Goal: Information Seeking & Learning: Check status

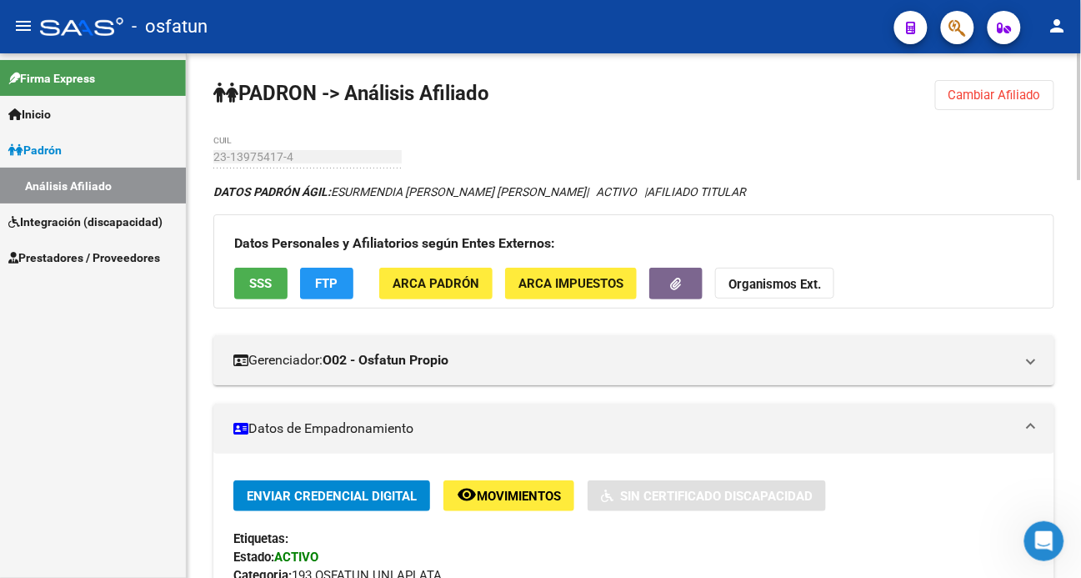
click at [759, 287] on strong "Organismos Ext." at bounding box center [775, 285] width 93 height 15
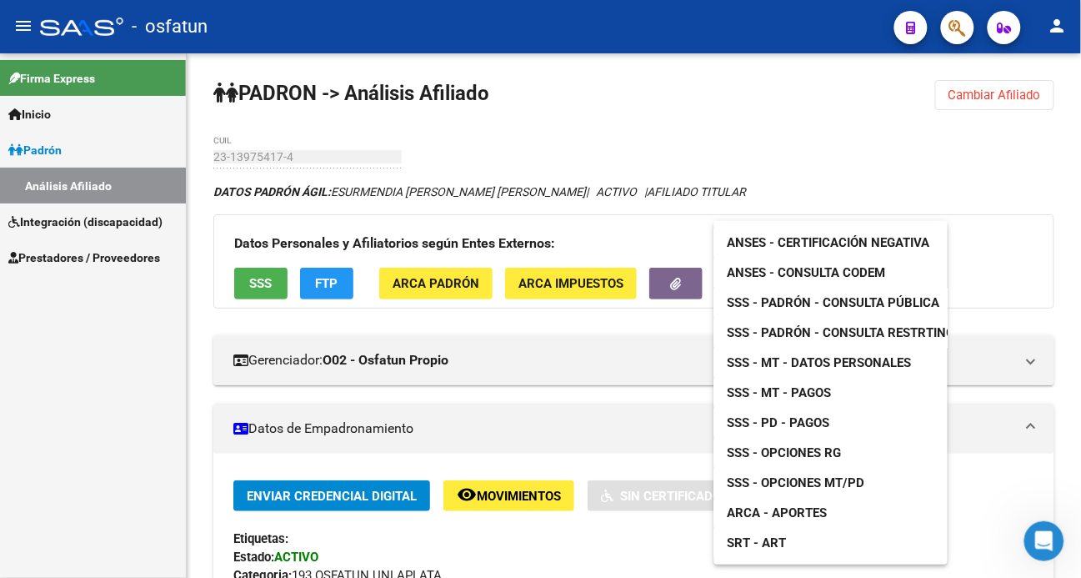
click at [517, 543] on div at bounding box center [540, 289] width 1081 height 578
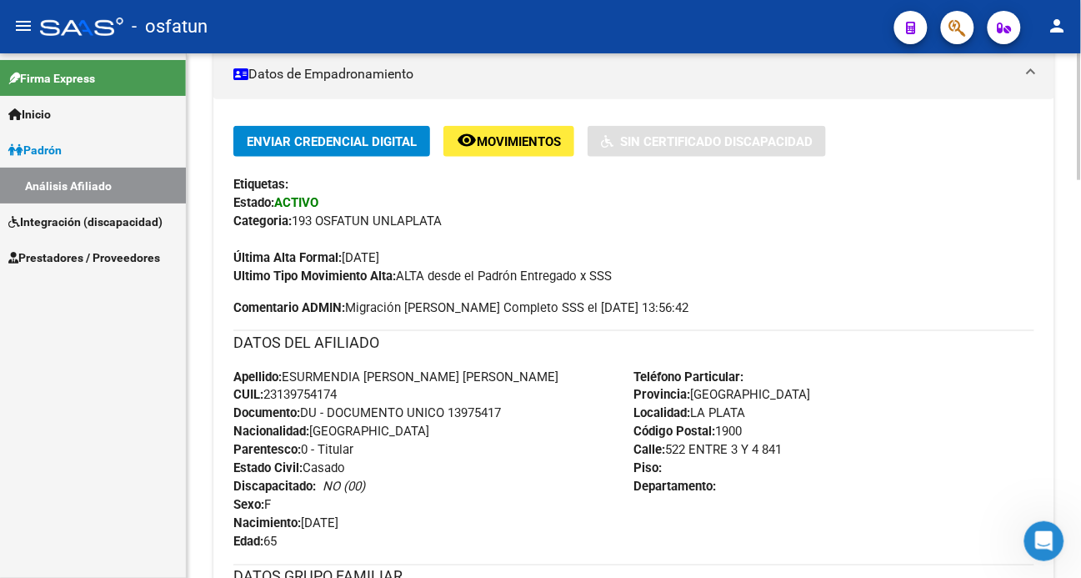
scroll to position [370, 0]
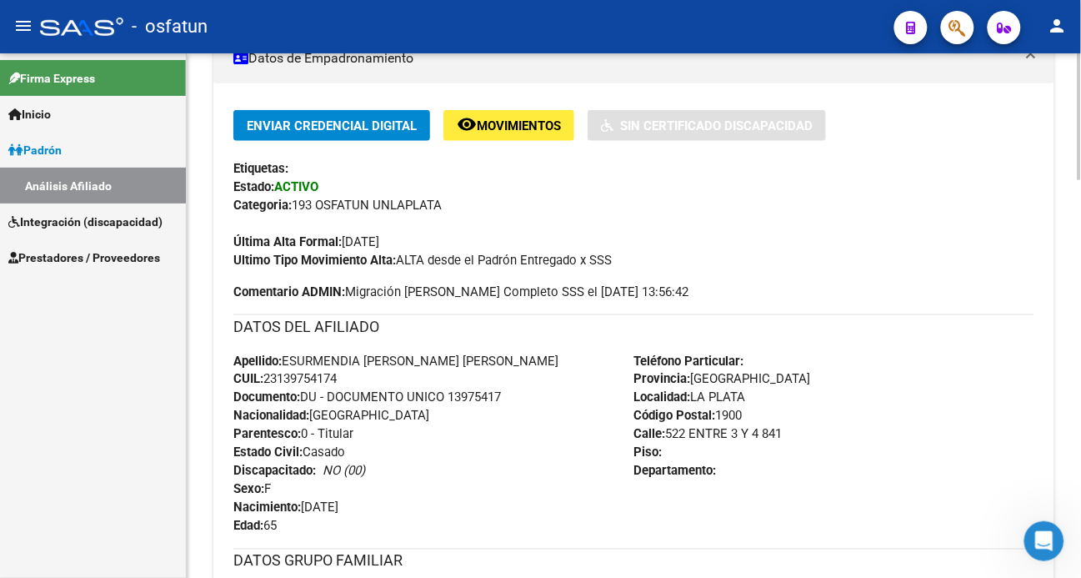
click at [314, 379] on span "CUIL: 23139754174" at bounding box center [284, 379] width 103 height 15
copy span "23139754174"
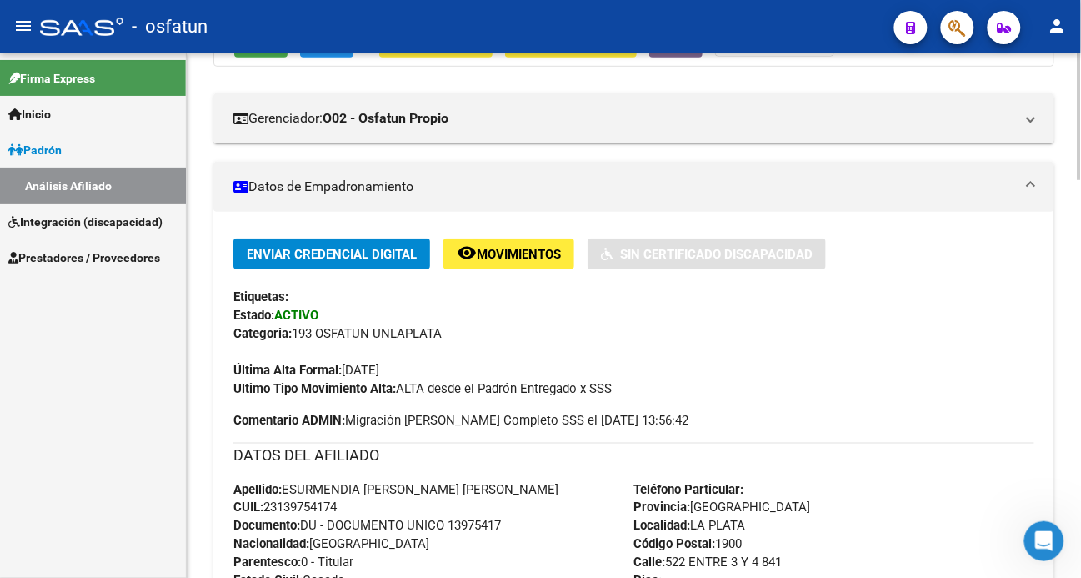
scroll to position [0, 0]
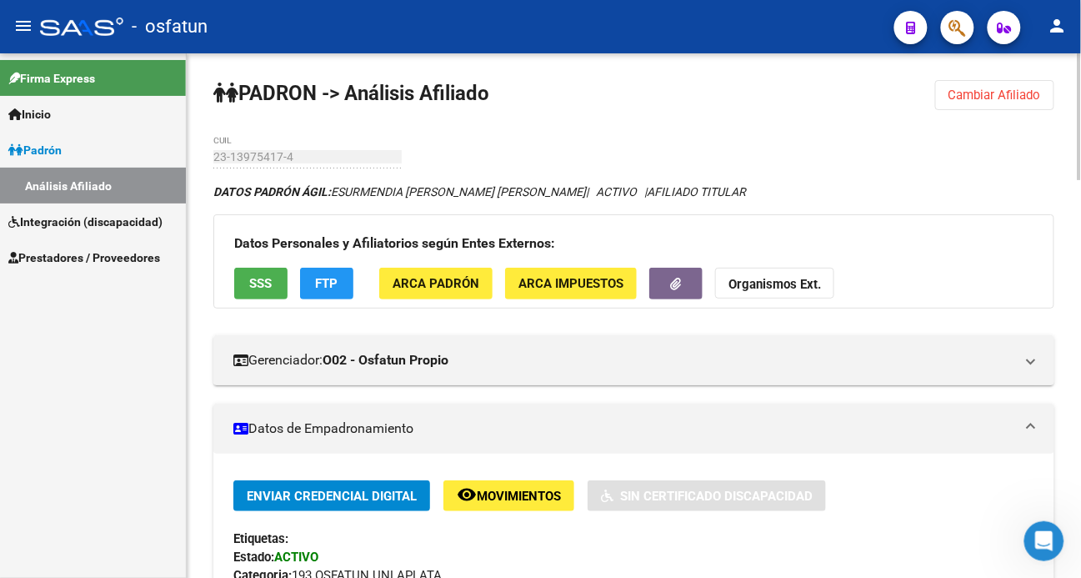
click at [804, 283] on strong "Organismos Ext." at bounding box center [775, 285] width 93 height 15
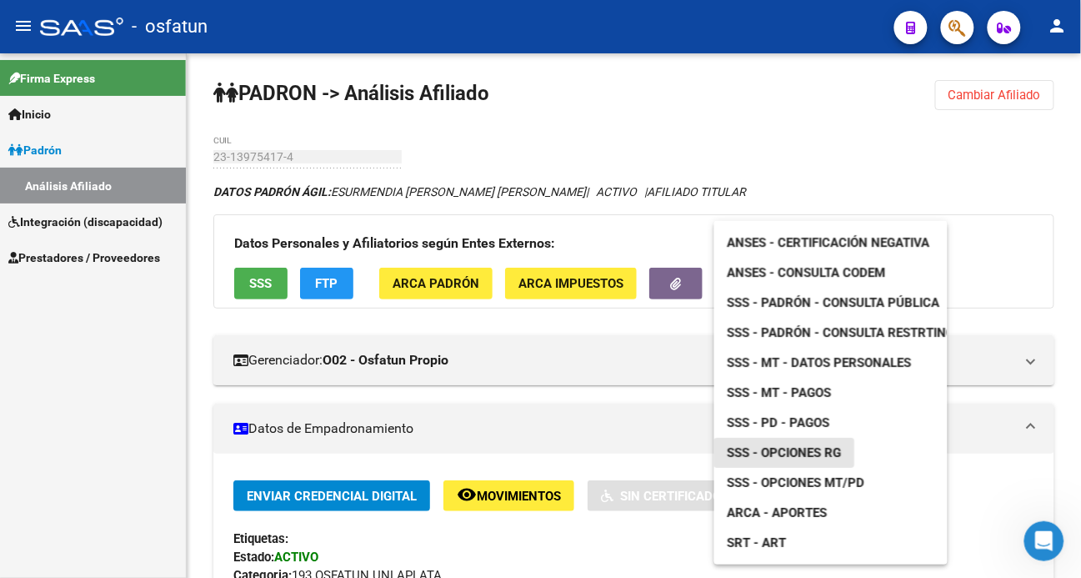
click at [803, 453] on span "SSS - Opciones RG" at bounding box center [785, 452] width 114 height 15
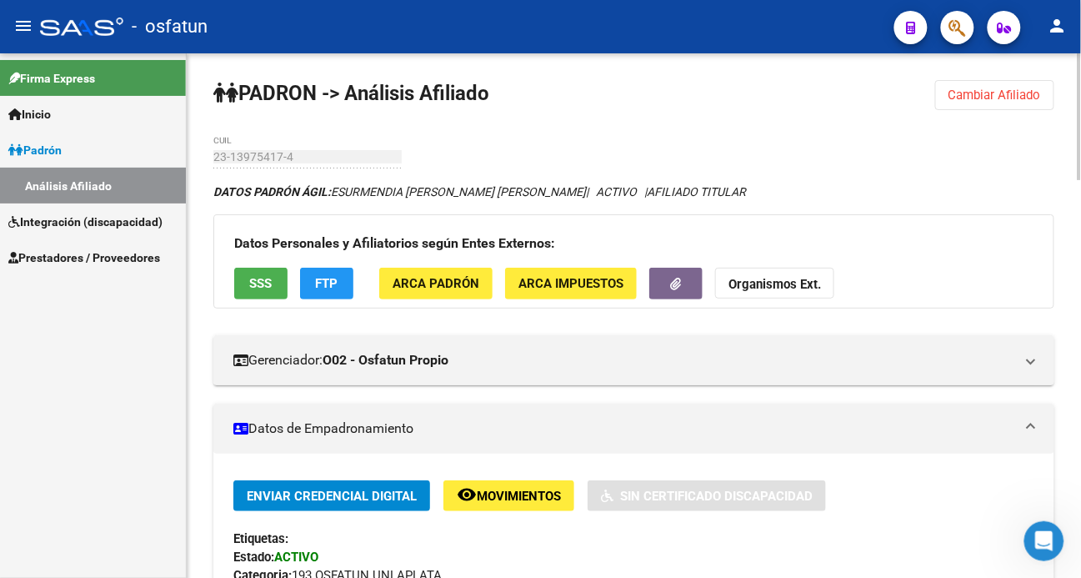
click at [1001, 98] on span "Cambiar Afiliado" at bounding box center [995, 95] width 93 height 15
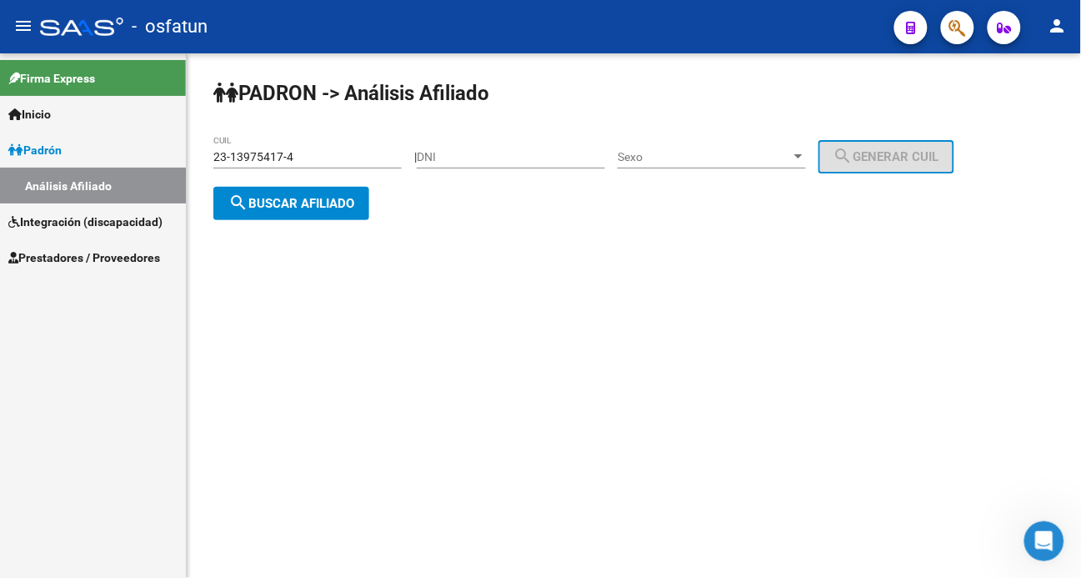
click at [453, 146] on div "DNI" at bounding box center [511, 151] width 188 height 33
paste input "3153166100"
type input "3153166100"
drag, startPoint x: 328, startPoint y: 161, endPoint x: 106, endPoint y: 161, distance: 221.7
click at [106, 161] on mat-sidenav-container "Firma Express Inicio Calendario SSS Instructivos Contacto OS [PERSON_NAME] Anál…" at bounding box center [540, 315] width 1081 height 524
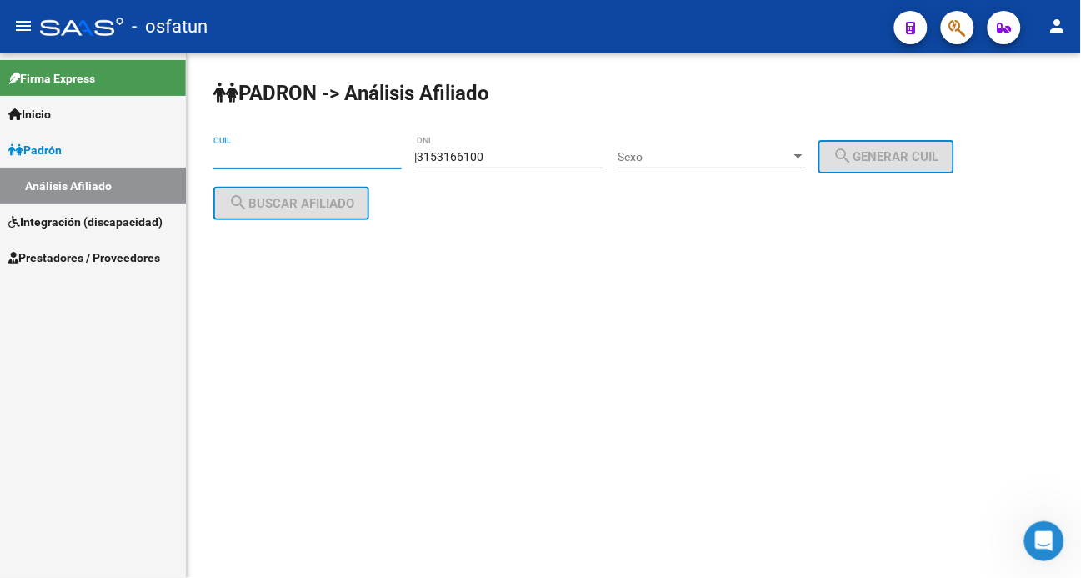
click at [664, 150] on span "Sexo" at bounding box center [704, 157] width 173 height 14
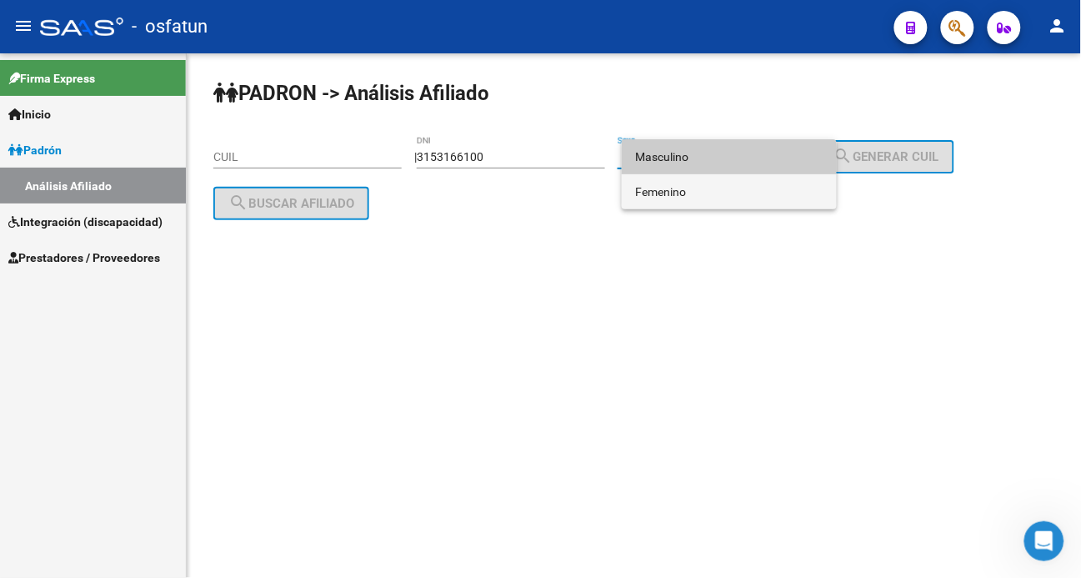
click at [675, 196] on span "Femenino" at bounding box center [729, 191] width 188 height 35
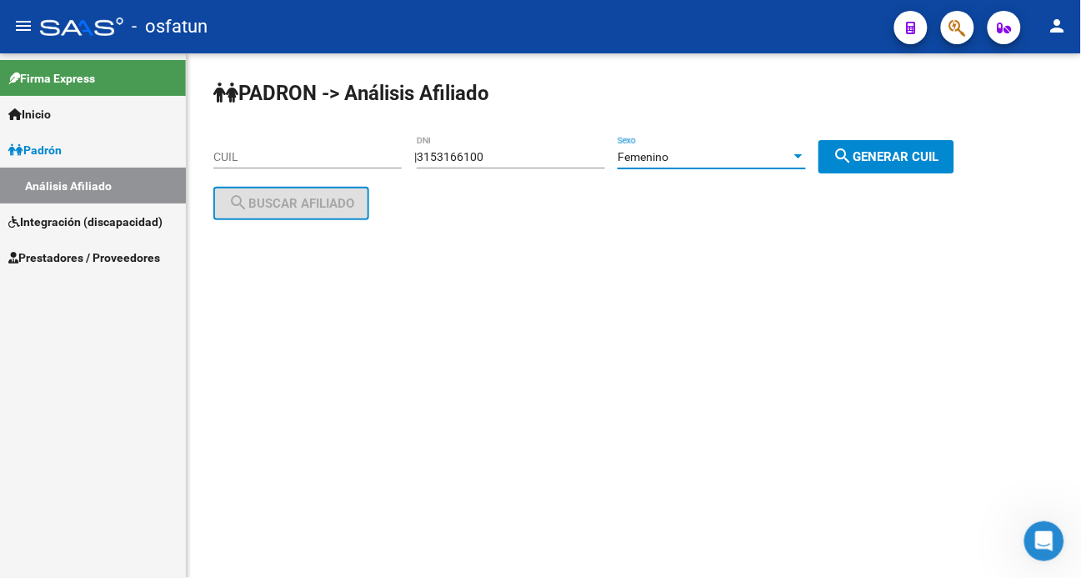
click at [889, 149] on span "search Generar CUIL" at bounding box center [887, 156] width 106 height 15
click at [522, 157] on input "3153166100" at bounding box center [511, 157] width 188 height 14
type input "31531661"
click at [882, 150] on span "search Generar CUIL" at bounding box center [887, 156] width 106 height 15
type input "27-31531661-3"
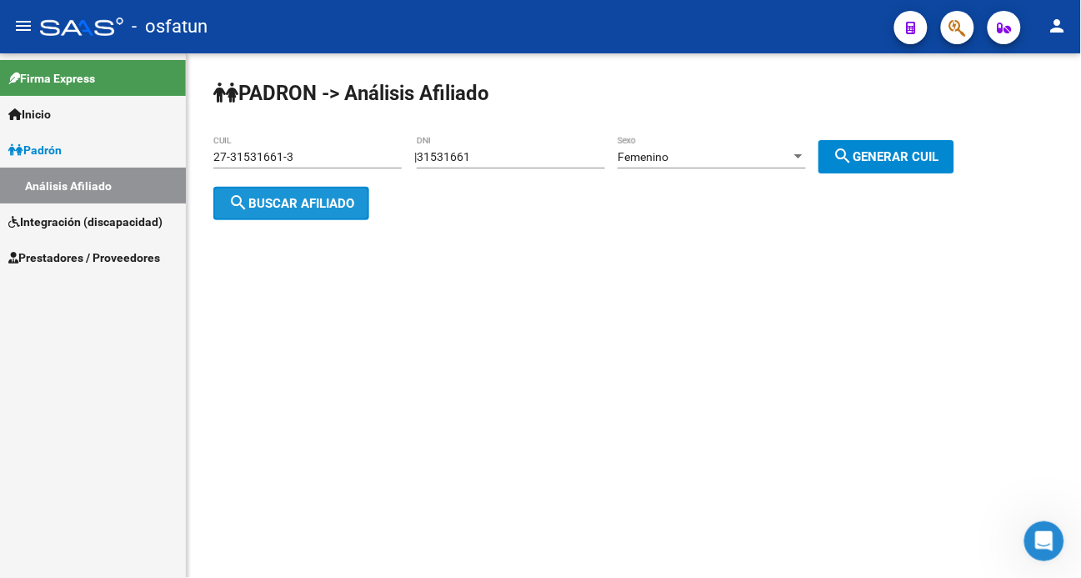
click at [263, 196] on span "search Buscar afiliado" at bounding box center [291, 203] width 126 height 15
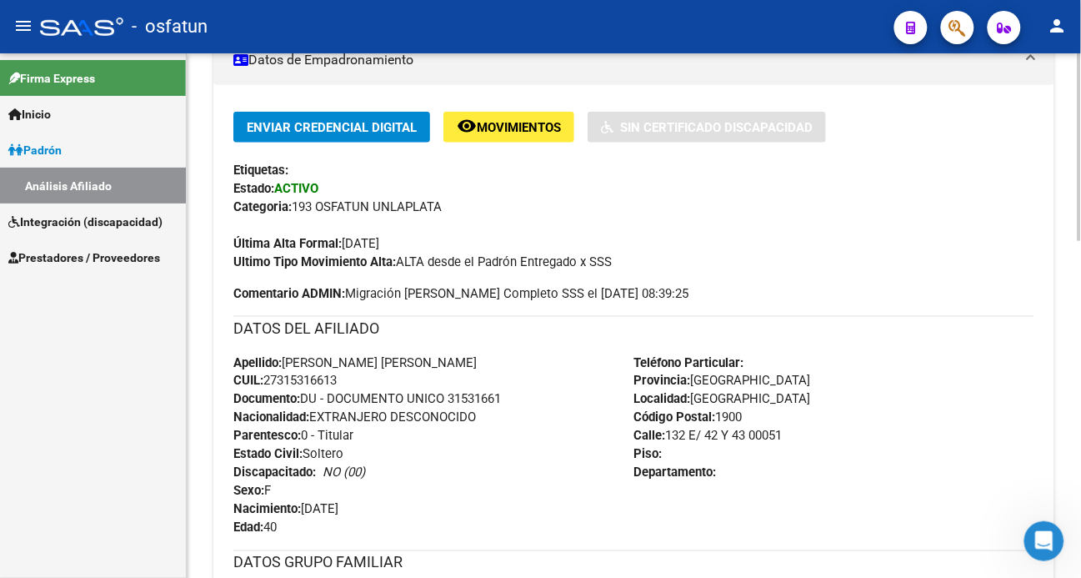
scroll to position [370, 0]
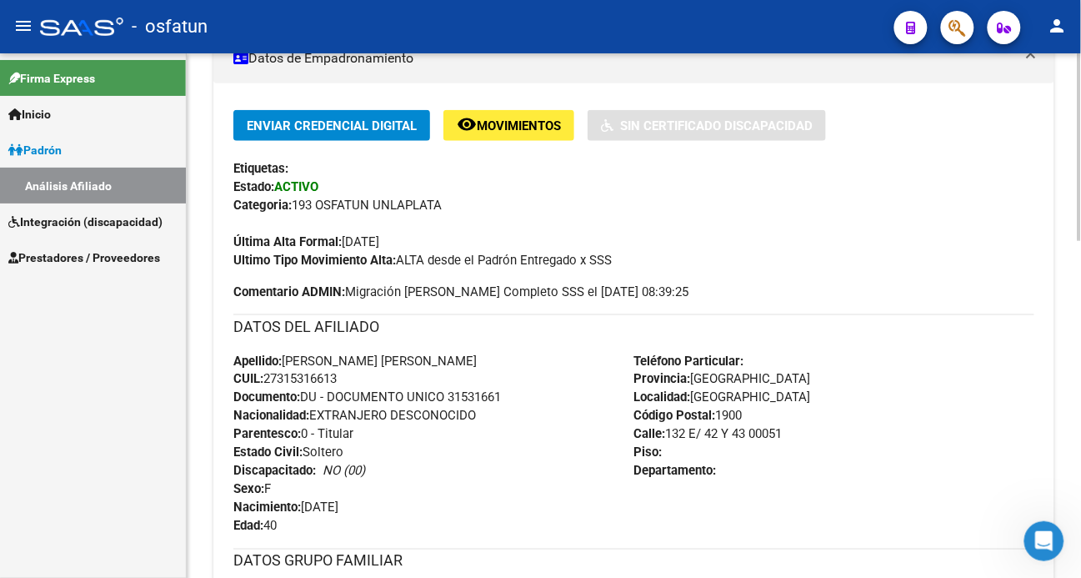
click at [473, 395] on span "Documento: DU - DOCUMENTO UNICO 31531661" at bounding box center [367, 397] width 268 height 15
copy span "31531661"
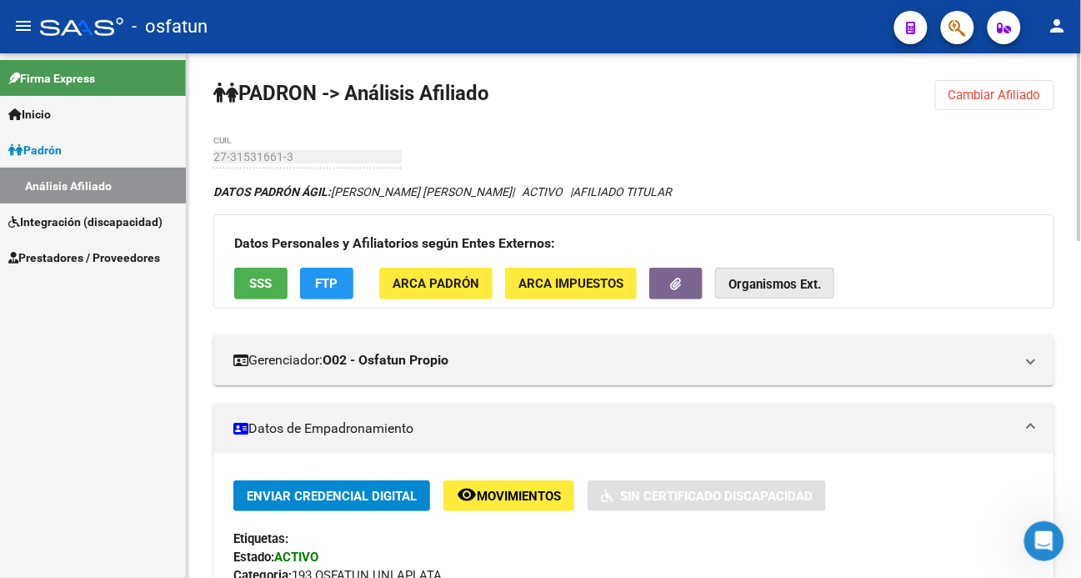
click at [765, 278] on strong "Organismos Ext." at bounding box center [775, 285] width 93 height 15
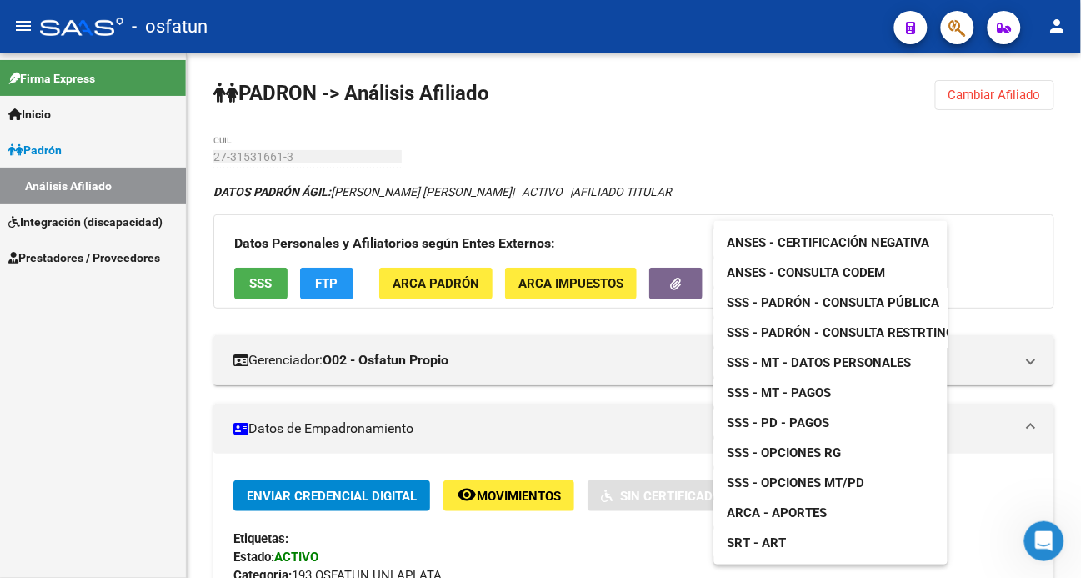
click at [804, 240] on span "ANSES - Certificación Negativa" at bounding box center [829, 242] width 203 height 15
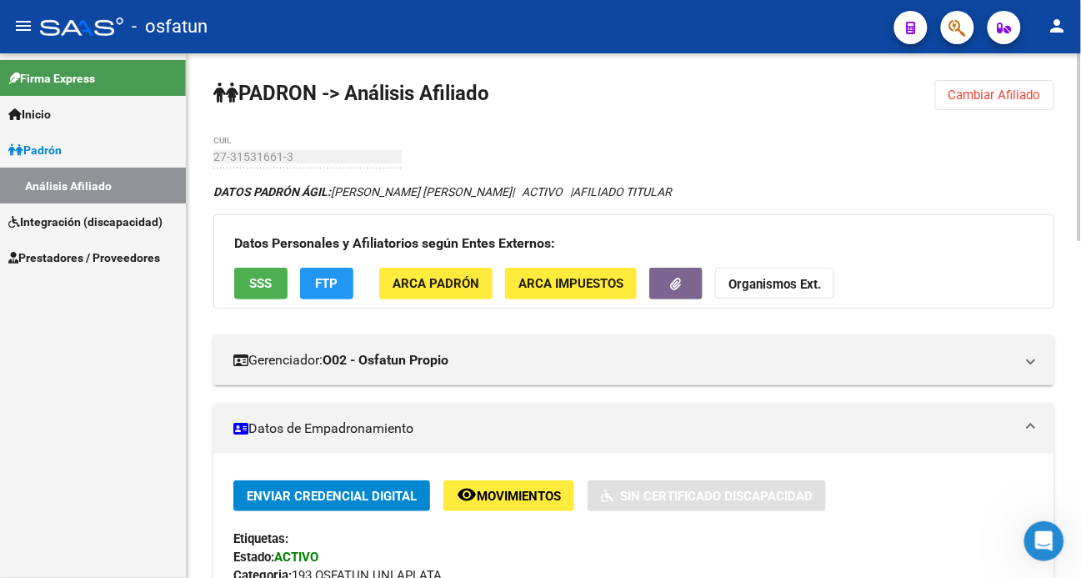
click at [764, 279] on strong "Organismos Ext." at bounding box center [775, 285] width 93 height 15
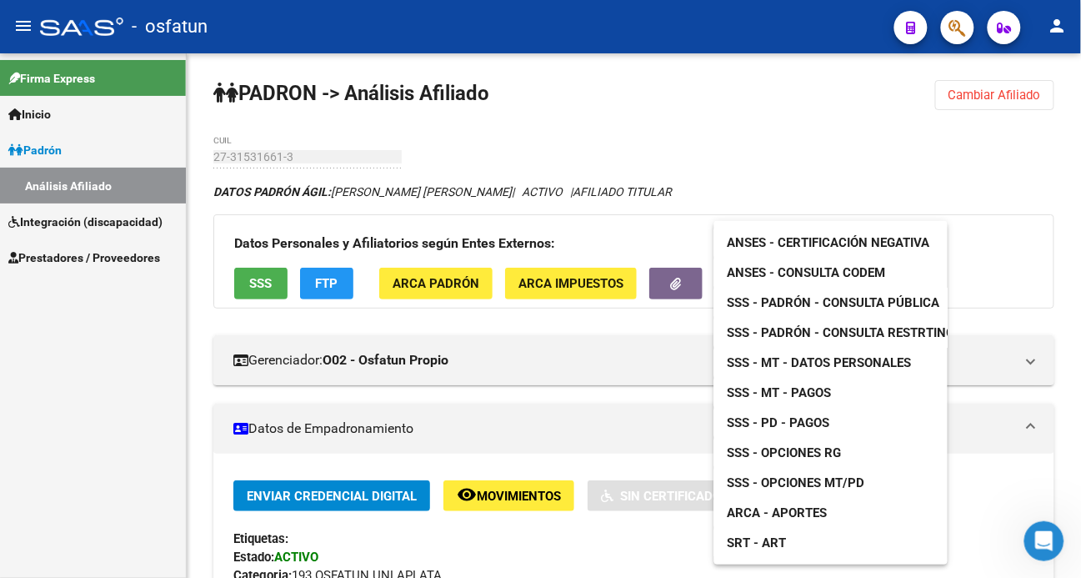
click at [847, 303] on span "SSS - Padrón - Consulta Pública" at bounding box center [834, 302] width 213 height 15
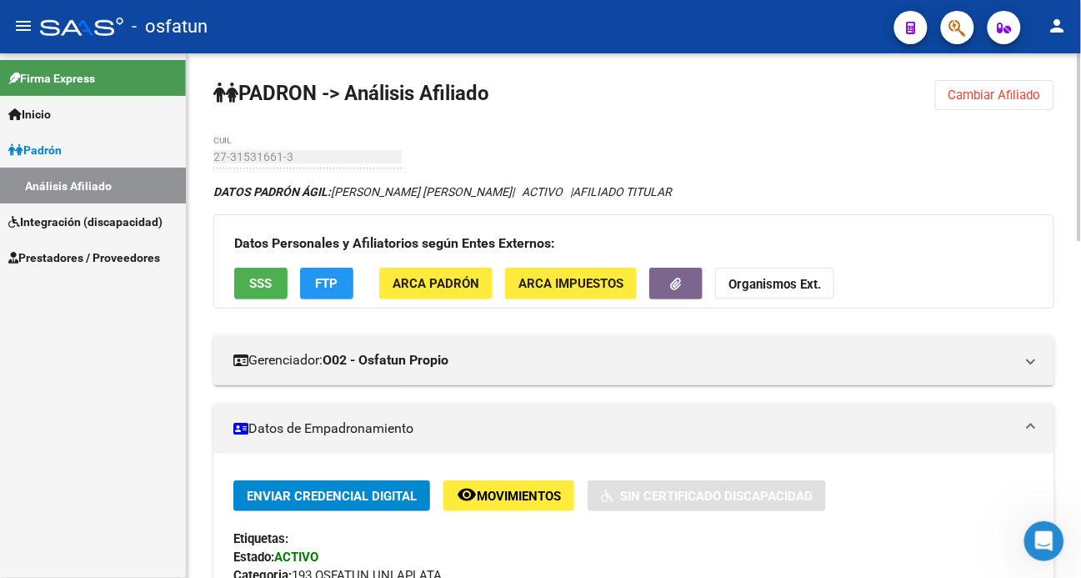
click at [777, 281] on strong "Organismos Ext." at bounding box center [775, 285] width 93 height 15
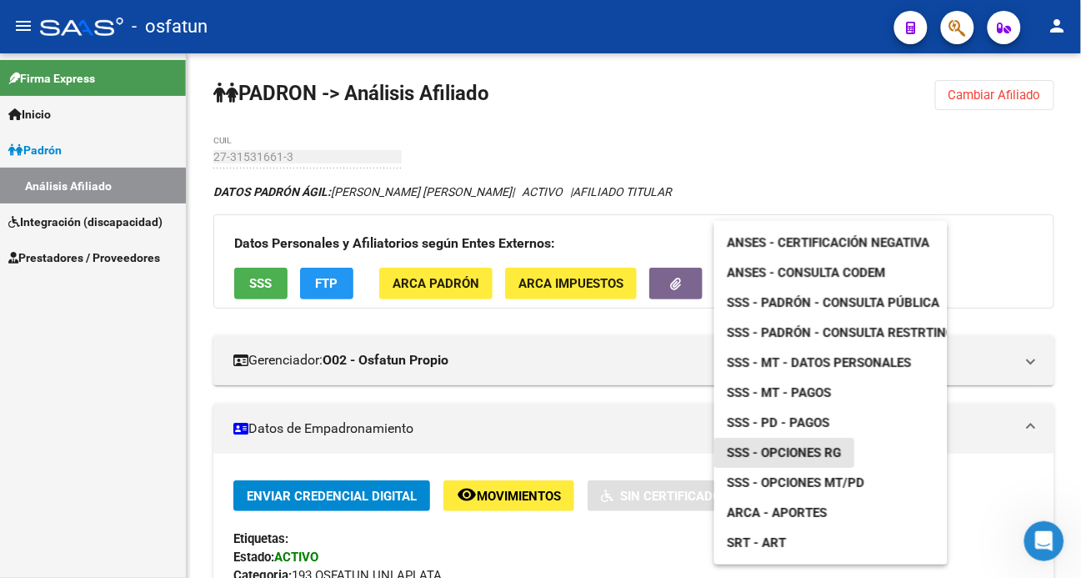
click at [789, 446] on span "SSS - Opciones RG" at bounding box center [785, 452] width 114 height 15
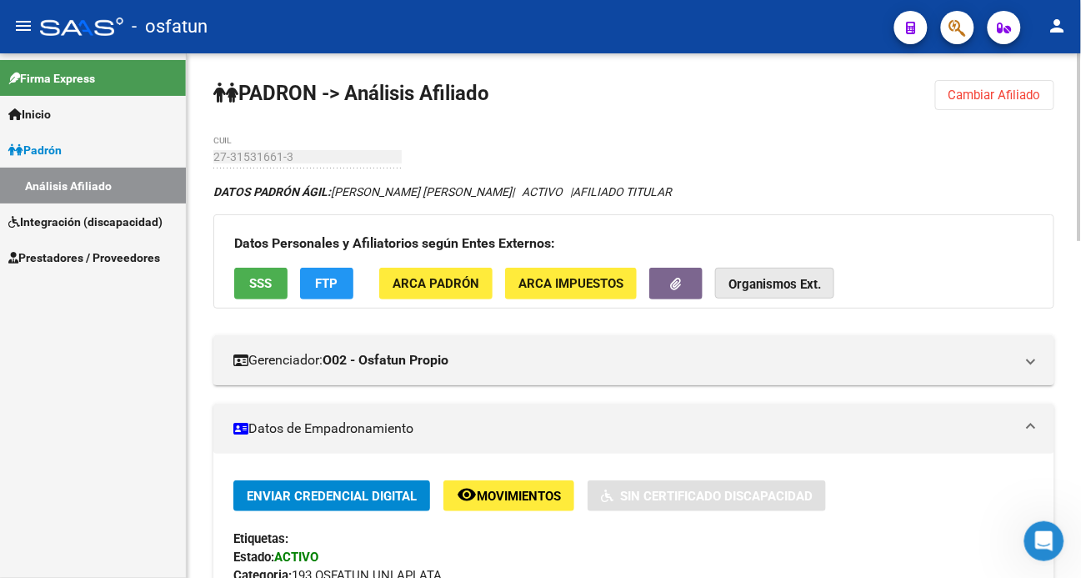
click at [769, 278] on strong "Organismos Ext." at bounding box center [775, 285] width 93 height 15
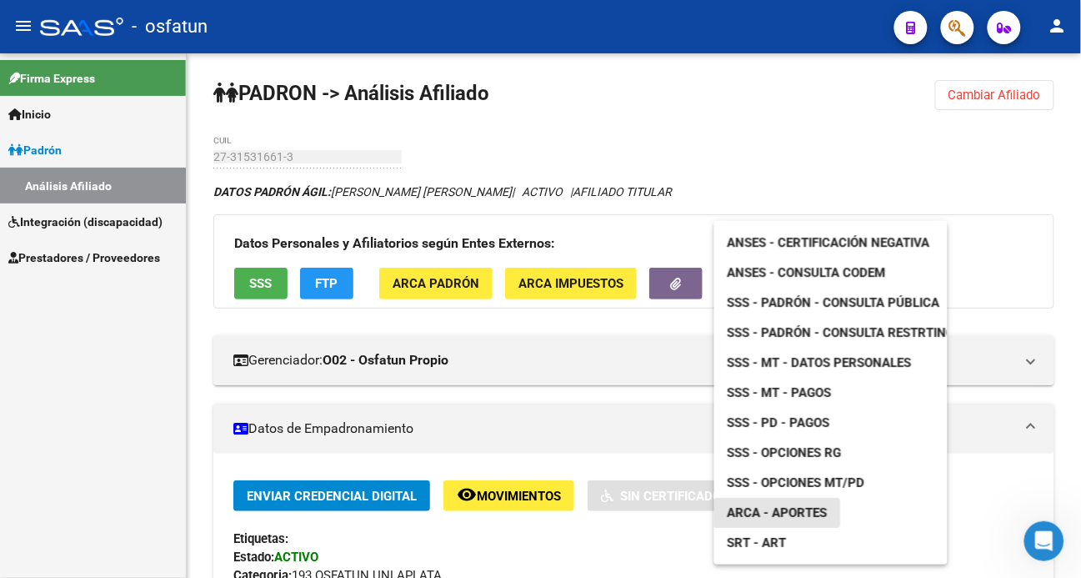
click at [807, 510] on span "ARCA - Aportes" at bounding box center [778, 512] width 100 height 15
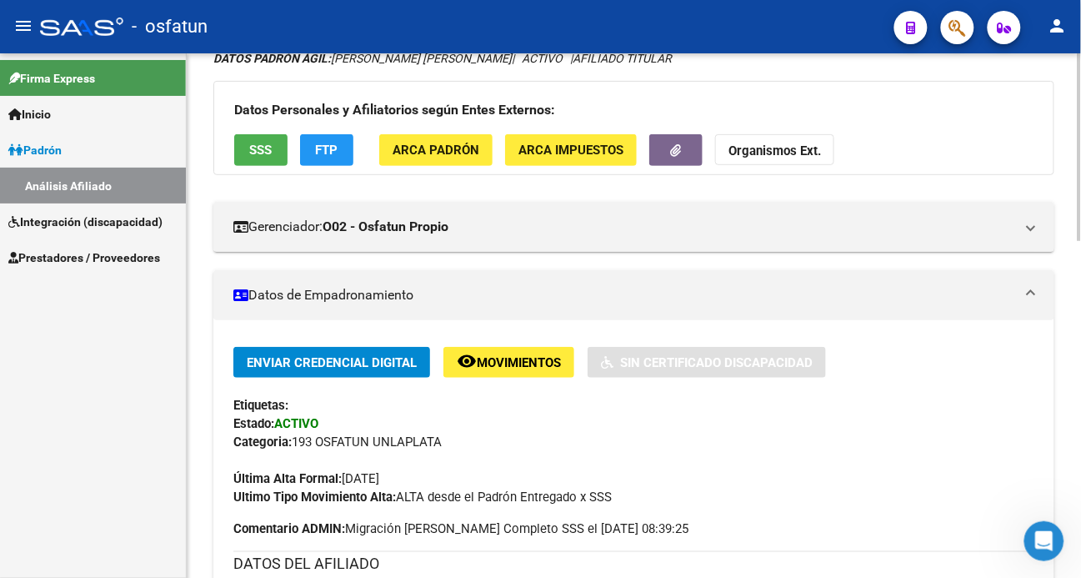
scroll to position [463, 0]
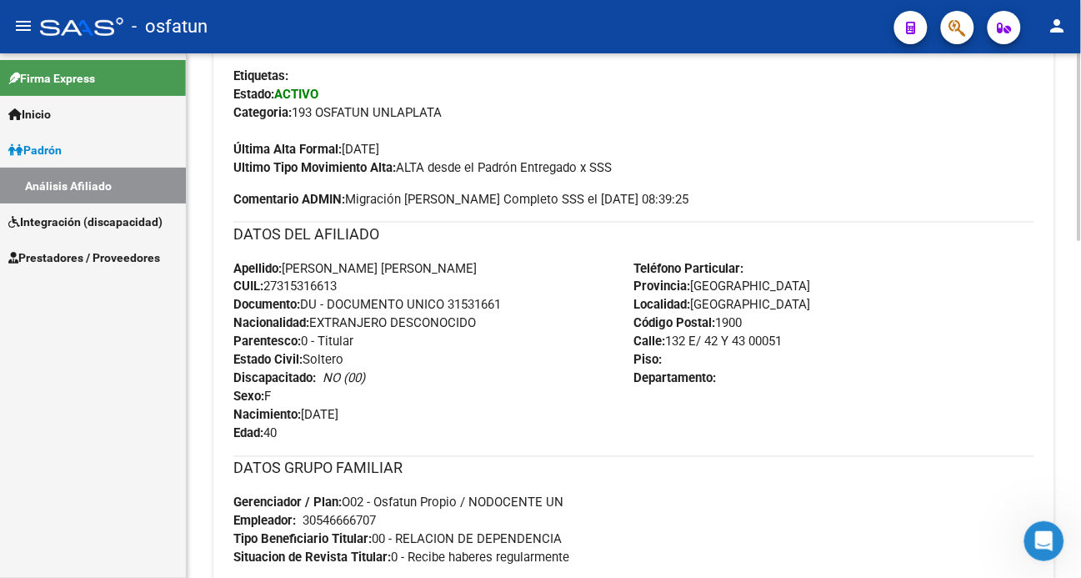
copy span "31531661"
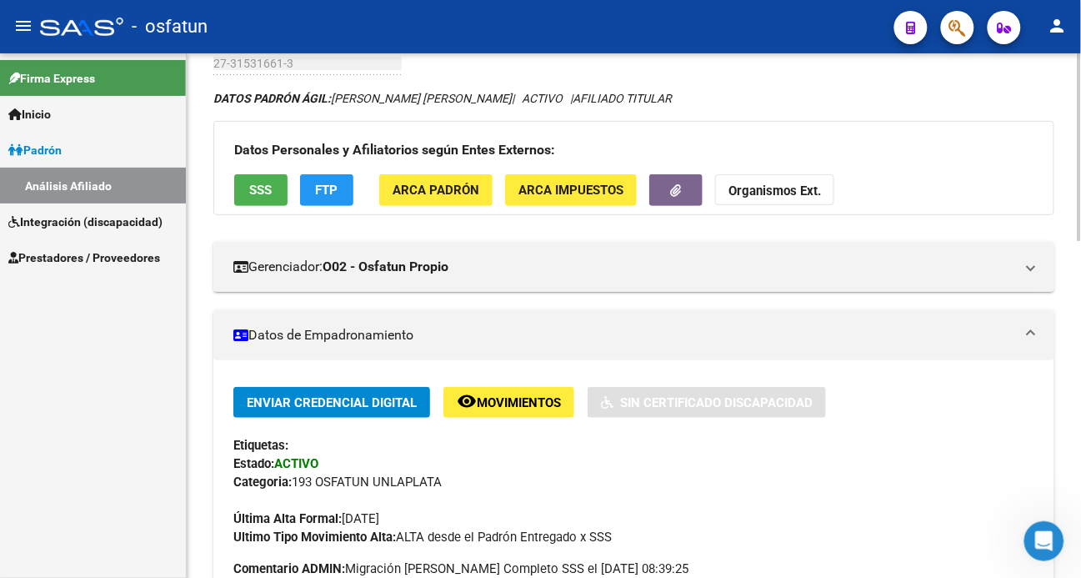
scroll to position [93, 0]
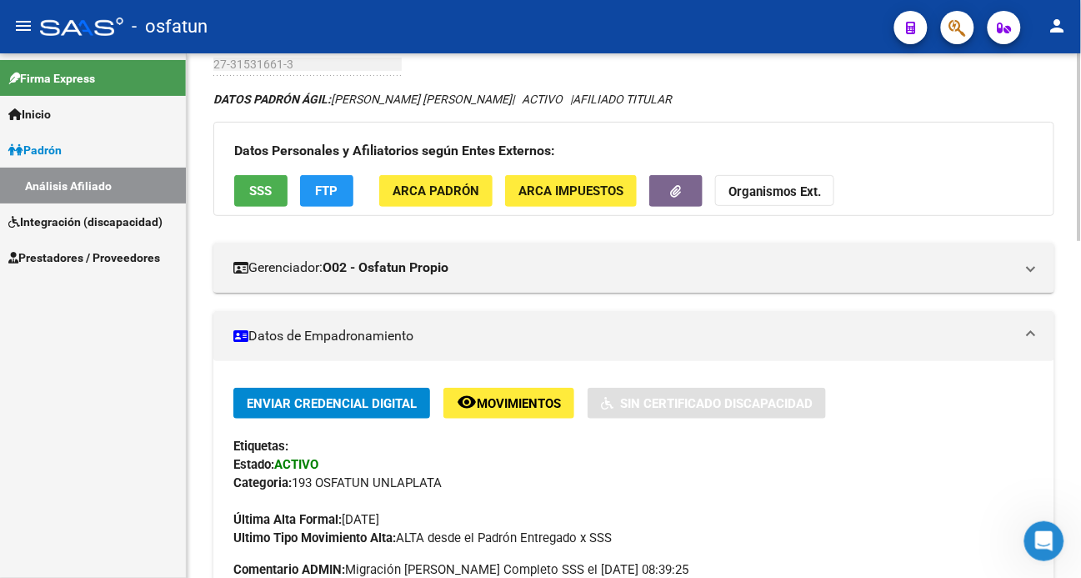
click at [780, 188] on strong "Organismos Ext." at bounding box center [775, 192] width 93 height 15
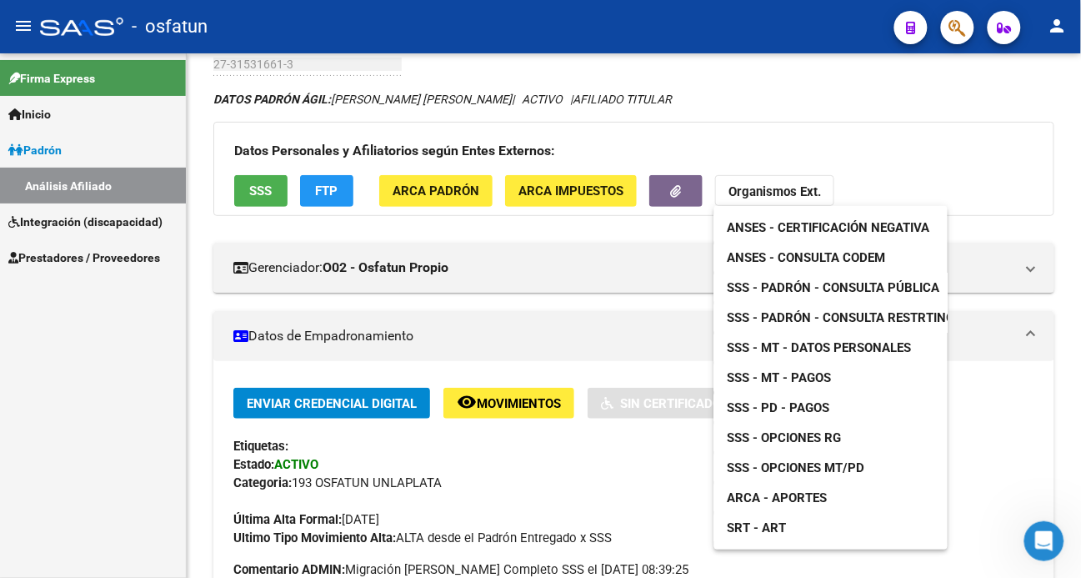
click at [78, 394] on div at bounding box center [540, 289] width 1081 height 578
